Goal: Find specific page/section: Find specific page/section

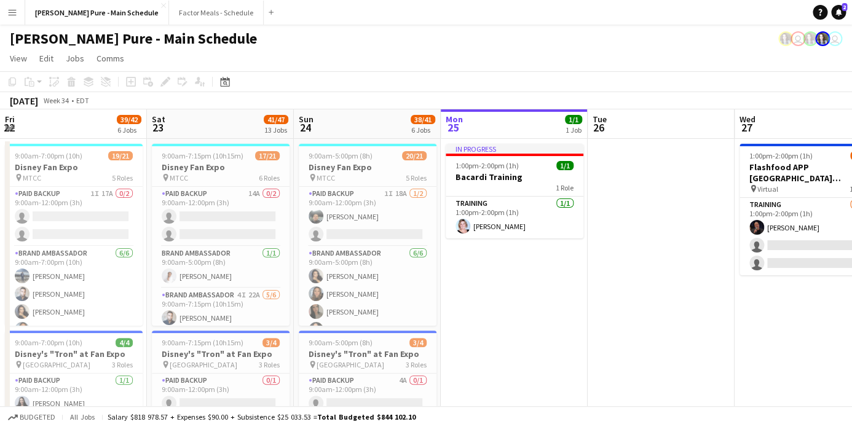
scroll to position [0, 294]
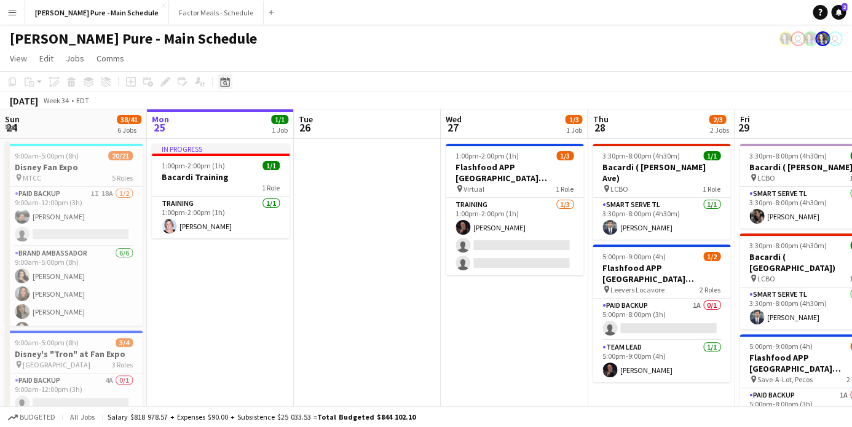
click at [219, 76] on div "Date picker" at bounding box center [225, 81] width 15 height 15
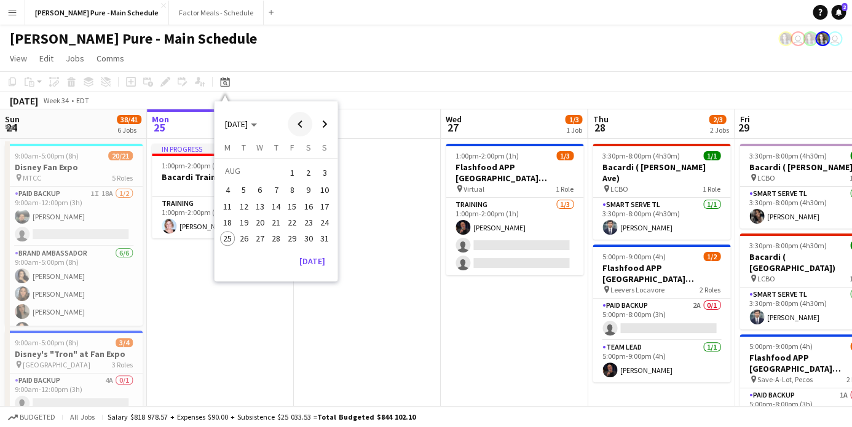
click at [302, 125] on span "Previous month" at bounding box center [300, 124] width 25 height 25
click at [282, 215] on button "22" at bounding box center [276, 223] width 16 height 16
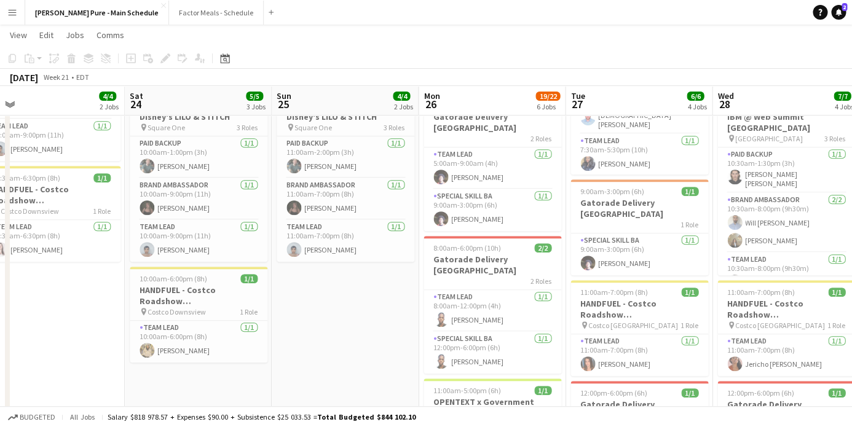
scroll to position [0, 482]
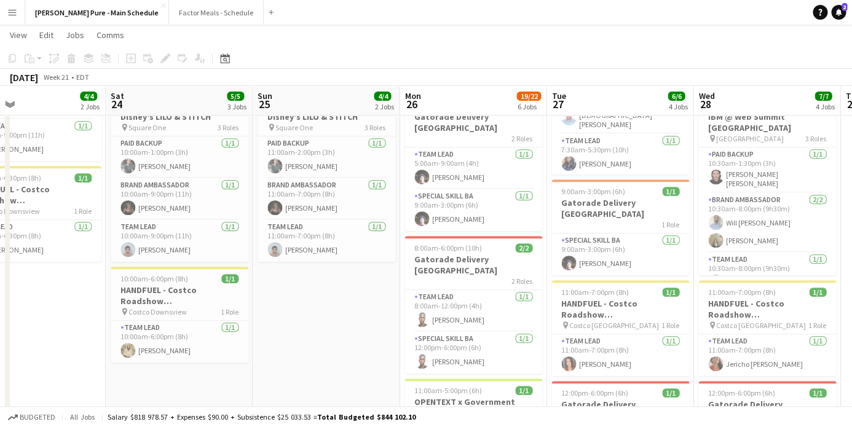
drag, startPoint x: 545, startPoint y: 263, endPoint x: 192, endPoint y: 286, distance: 354.2
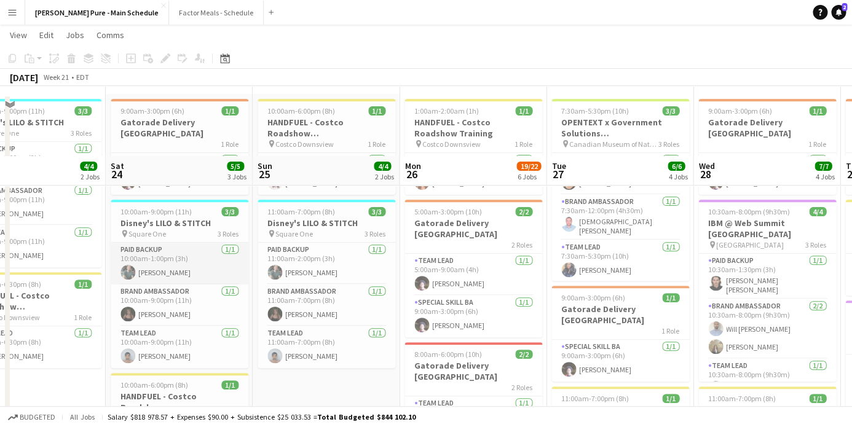
scroll to position [0, 0]
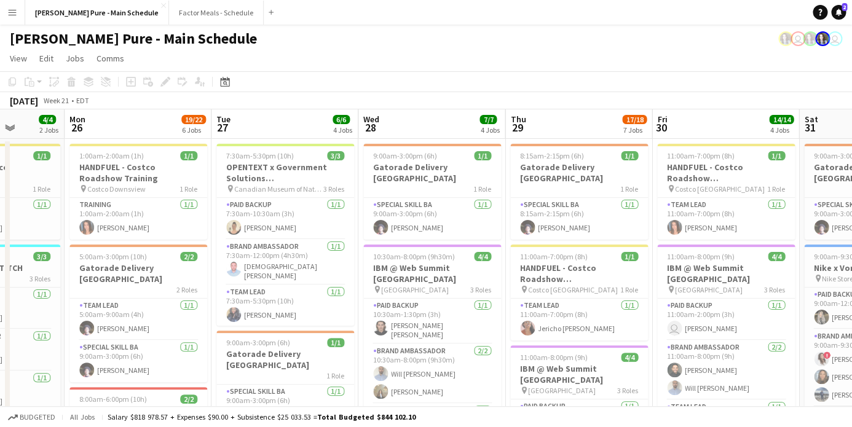
drag, startPoint x: 460, startPoint y: 290, endPoint x: 125, endPoint y: 248, distance: 337.6
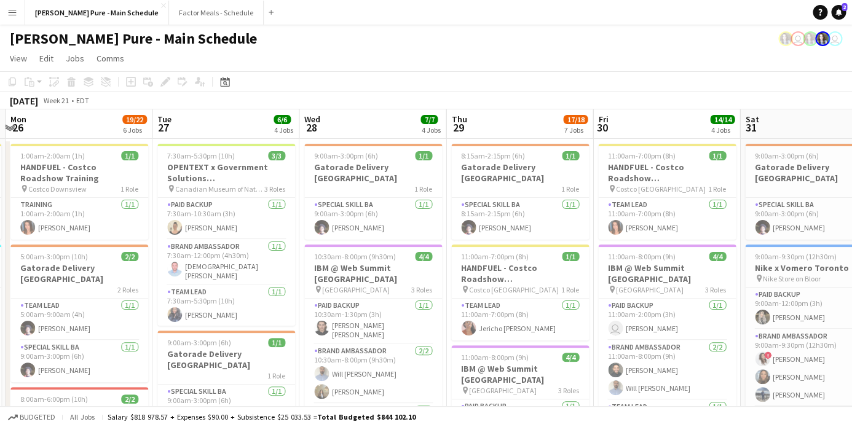
drag, startPoint x: 467, startPoint y: 254, endPoint x: 262, endPoint y: 242, distance: 205.7
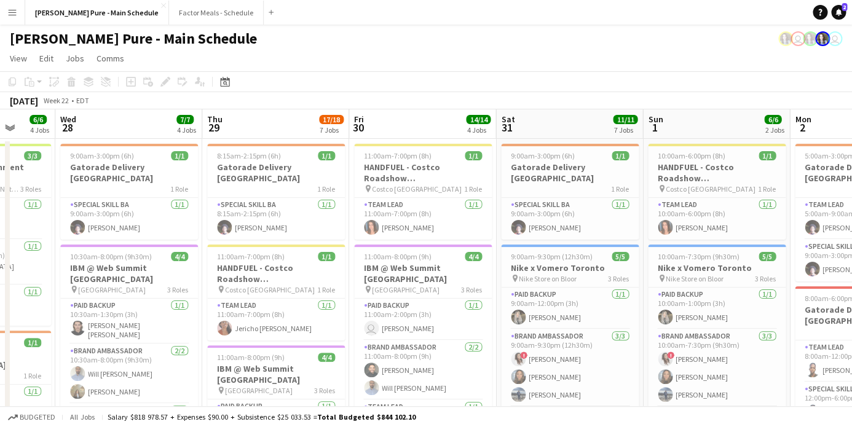
scroll to position [0, 389]
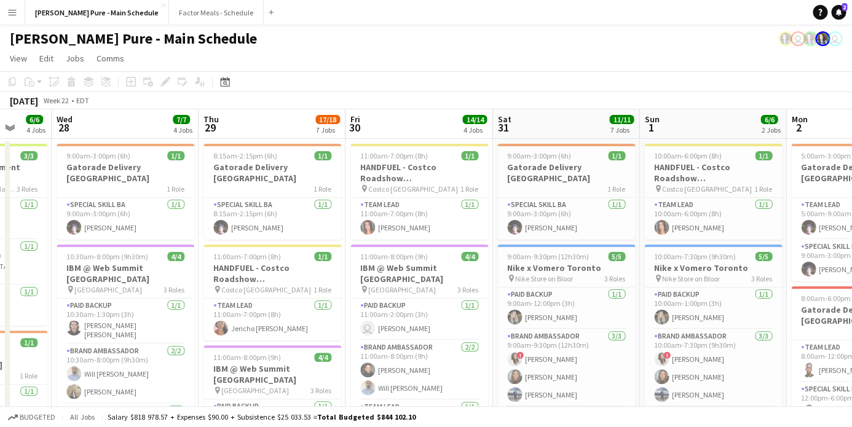
drag, startPoint x: 601, startPoint y: 259, endPoint x: 353, endPoint y: 216, distance: 251.3
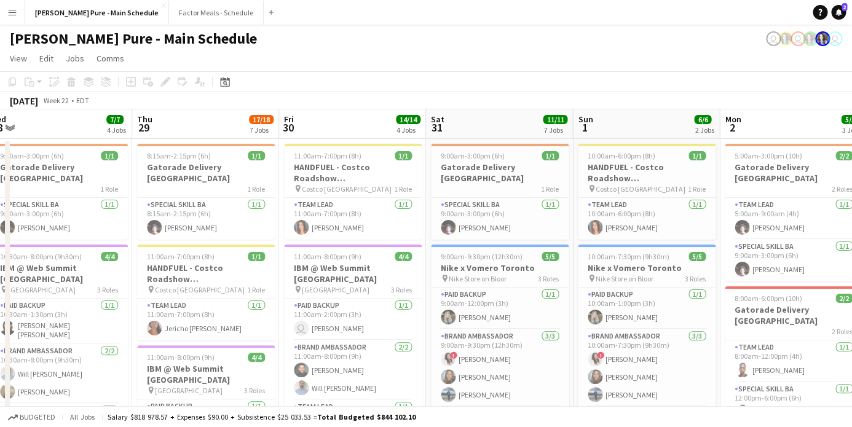
scroll to position [0, 297]
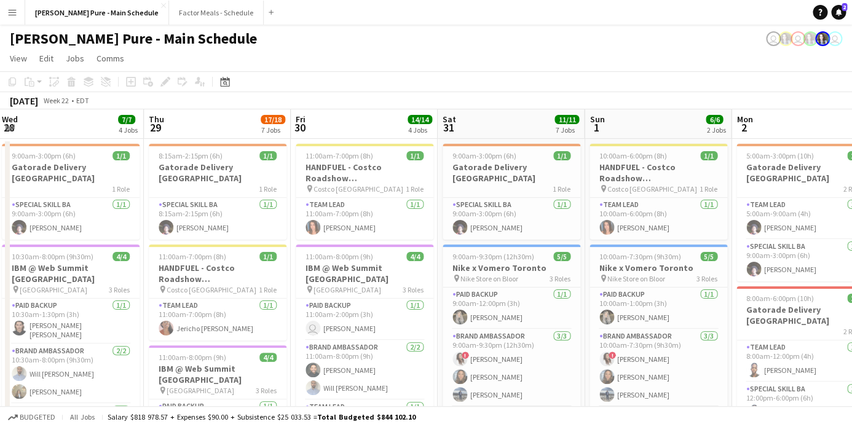
drag, startPoint x: 299, startPoint y: 218, endPoint x: 391, endPoint y: 209, distance: 92.6
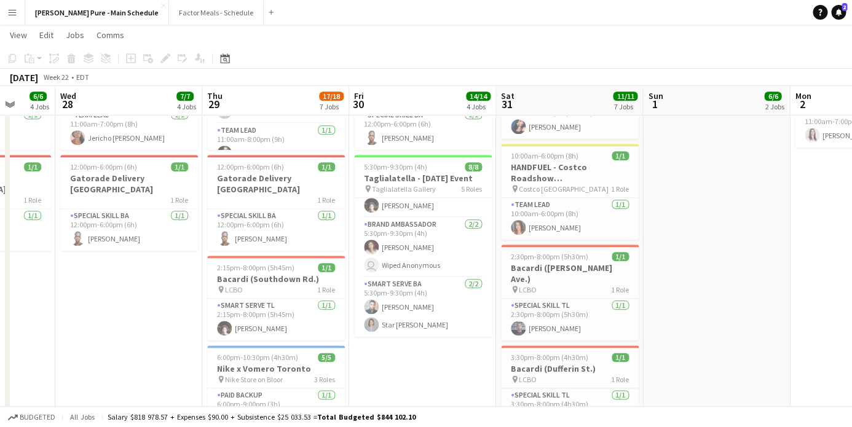
scroll to position [0, 288]
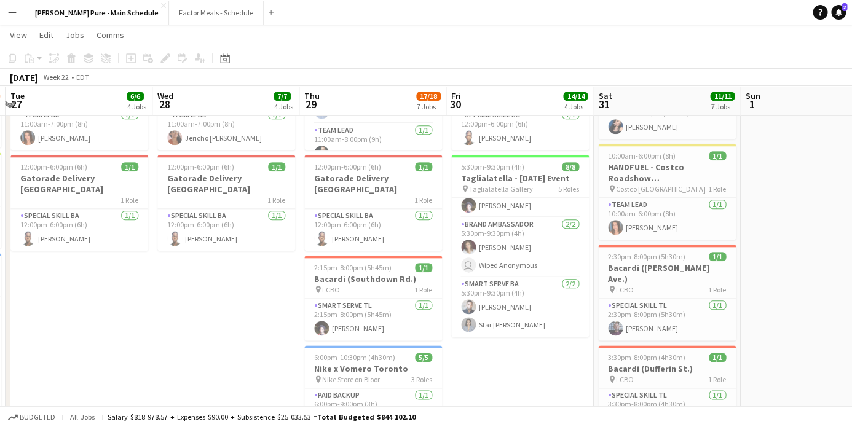
drag, startPoint x: 223, startPoint y: 262, endPoint x: 378, endPoint y: 275, distance: 156.1
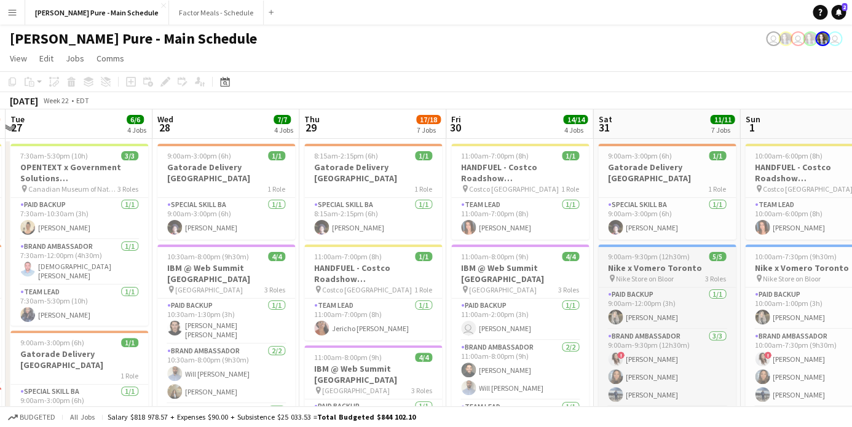
scroll to position [6, 0]
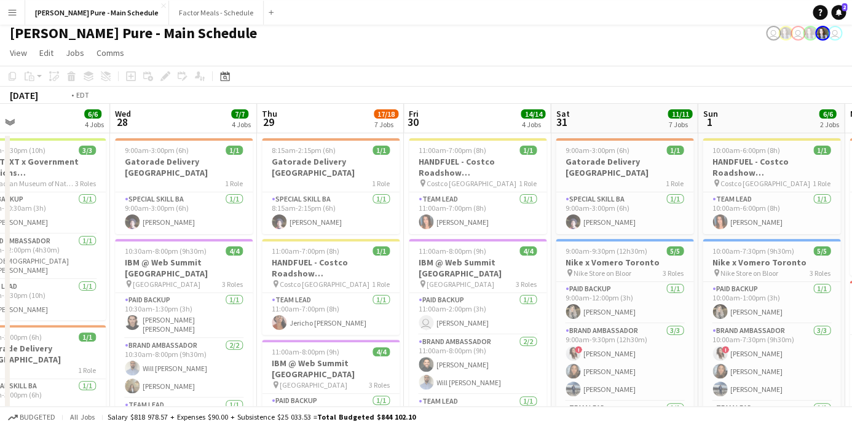
drag, startPoint x: 301, startPoint y: 288, endPoint x: 705, endPoint y: 245, distance: 406.1
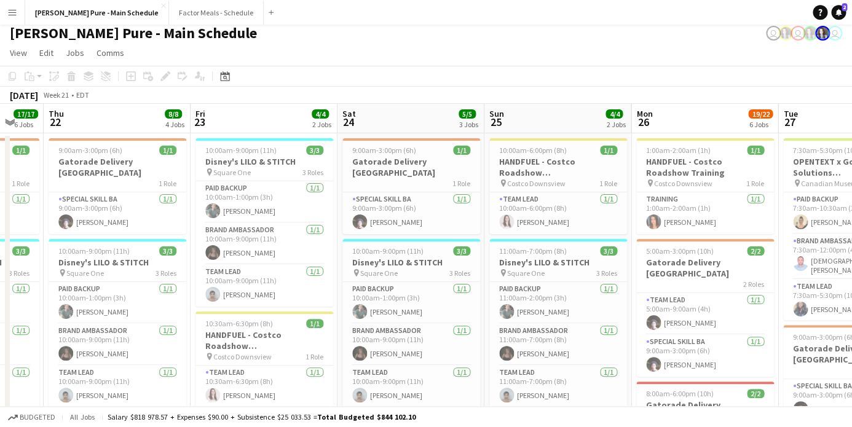
drag, startPoint x: 200, startPoint y: 243, endPoint x: 561, endPoint y: 213, distance: 361.5
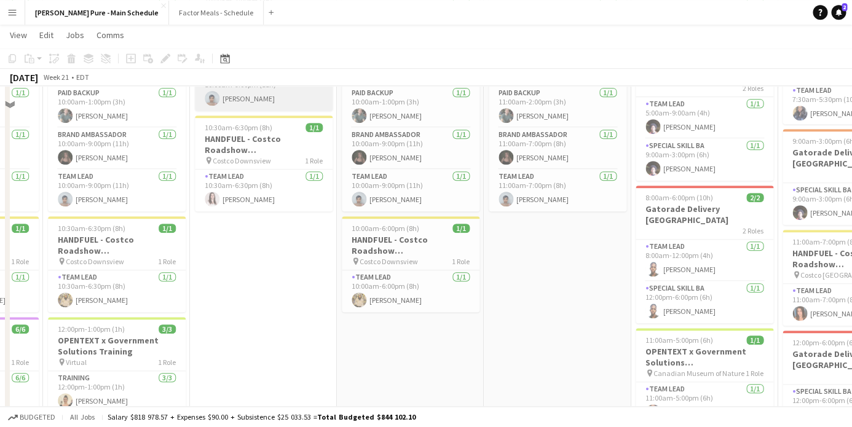
scroll to position [0, 0]
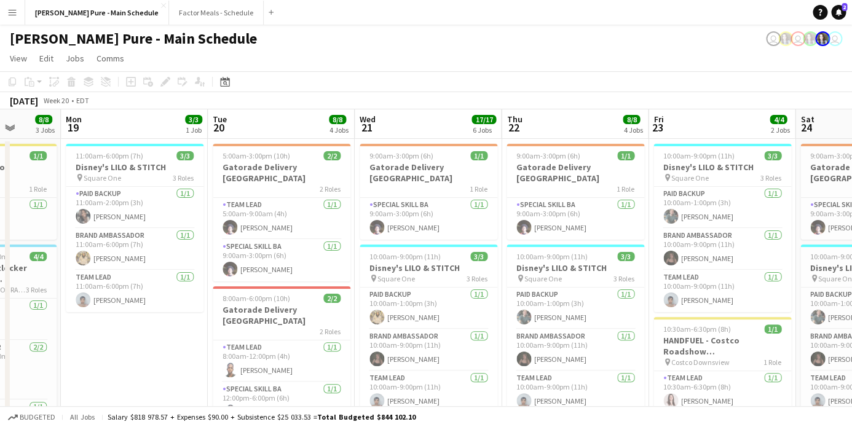
drag, startPoint x: 216, startPoint y: 257, endPoint x: 675, endPoint y: 241, distance: 458.8
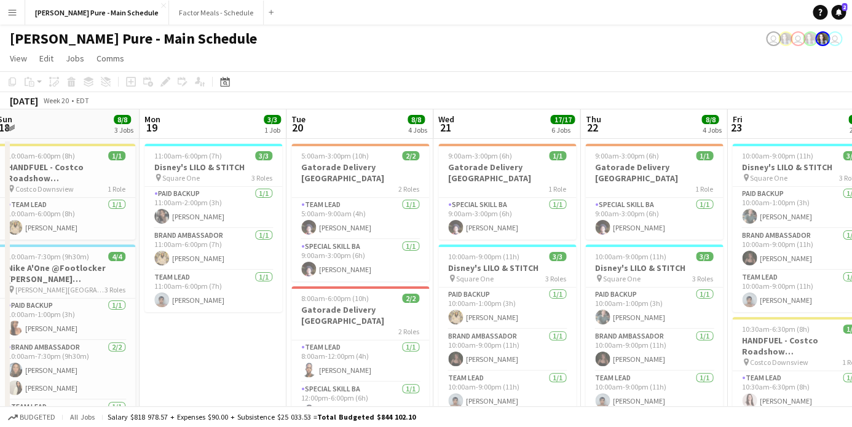
scroll to position [0, 294]
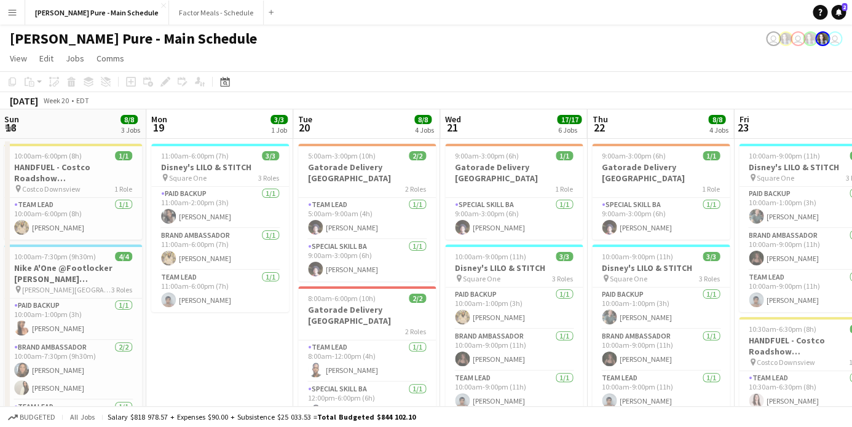
drag, startPoint x: 184, startPoint y: 258, endPoint x: 270, endPoint y: 245, distance: 86.3
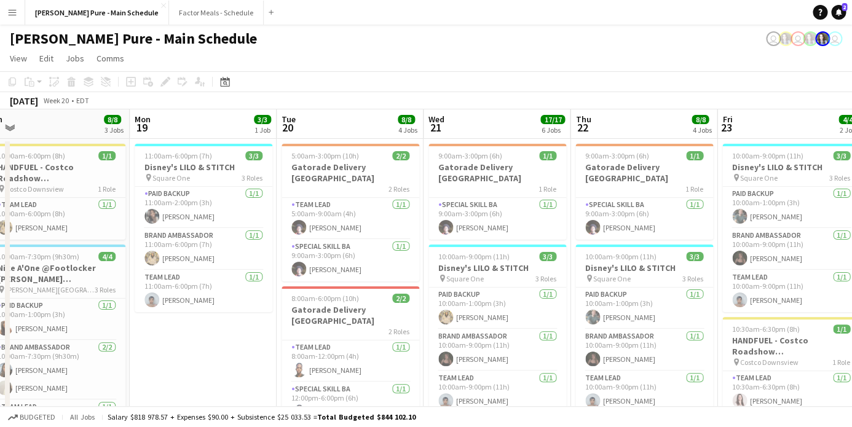
drag, startPoint x: 299, startPoint y: 232, endPoint x: 577, endPoint y: 216, distance: 277.7
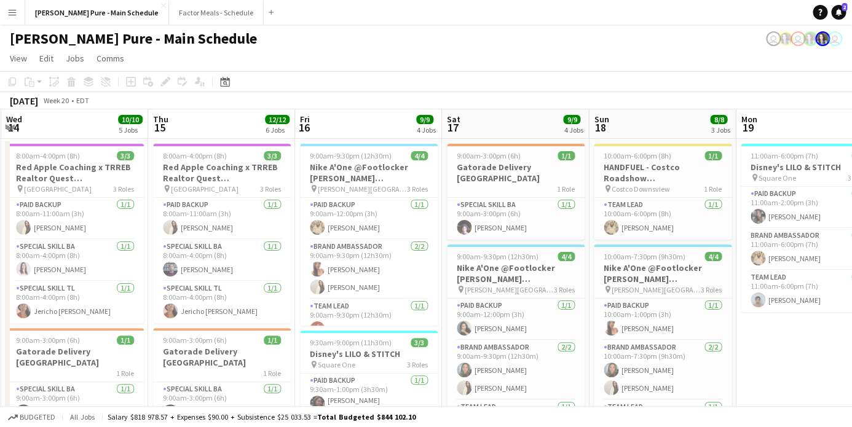
scroll to position [0, 291]
drag, startPoint x: 177, startPoint y: 272, endPoint x: 491, endPoint y: 258, distance: 313.8
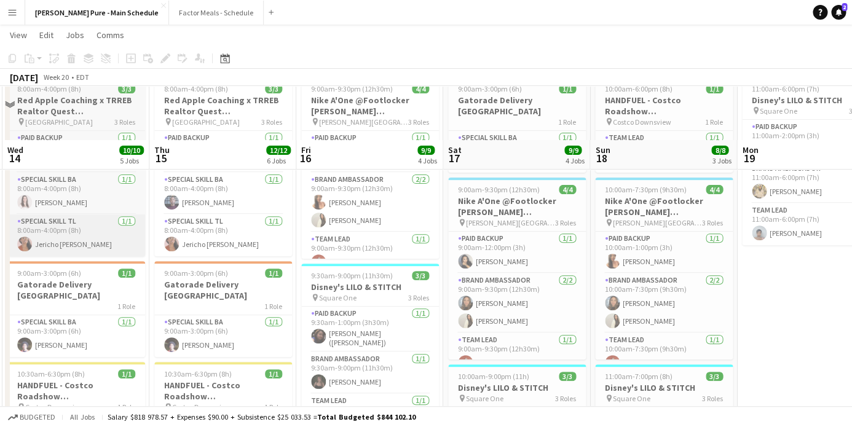
scroll to position [0, 0]
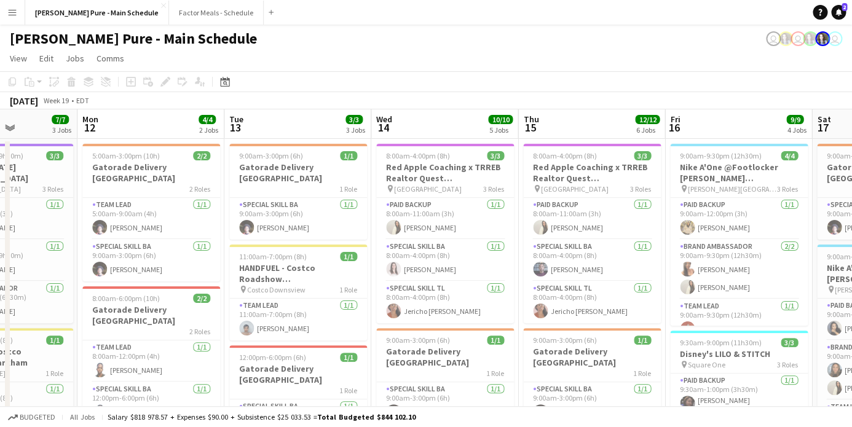
drag, startPoint x: 117, startPoint y: 300, endPoint x: 486, endPoint y: 279, distance: 369.4
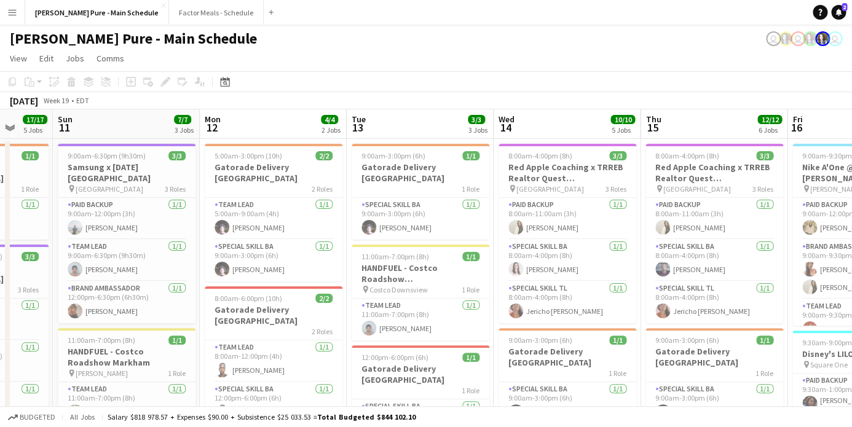
drag, startPoint x: 150, startPoint y: 296, endPoint x: 474, endPoint y: 304, distance: 324.0
